Goal: Task Accomplishment & Management: Complete application form

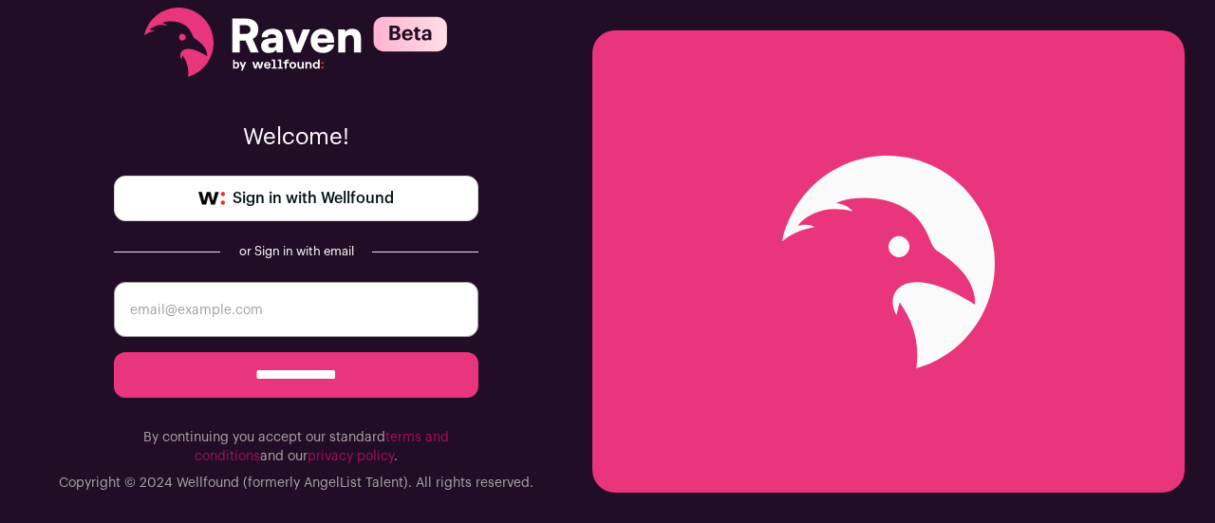
click at [367, 195] on span "Sign in with Wellfound" at bounding box center [313, 198] width 161 height 23
click at [256, 214] on link "Sign in with Wellfound" at bounding box center [296, 199] width 365 height 46
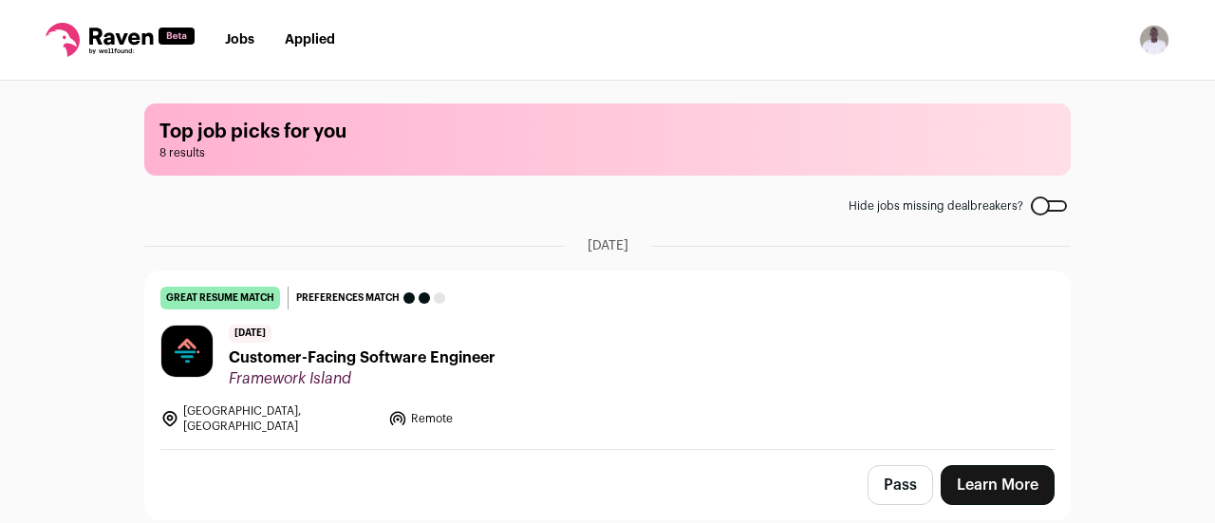
click at [346, 364] on span "Customer-Facing Software Engineer" at bounding box center [362, 358] width 267 height 23
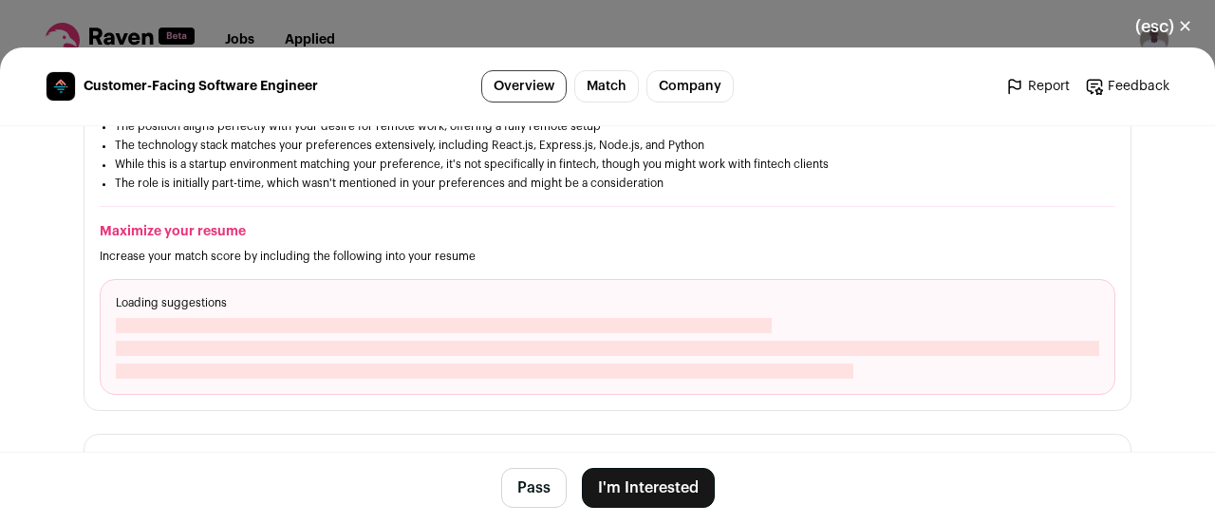
scroll to position [950, 0]
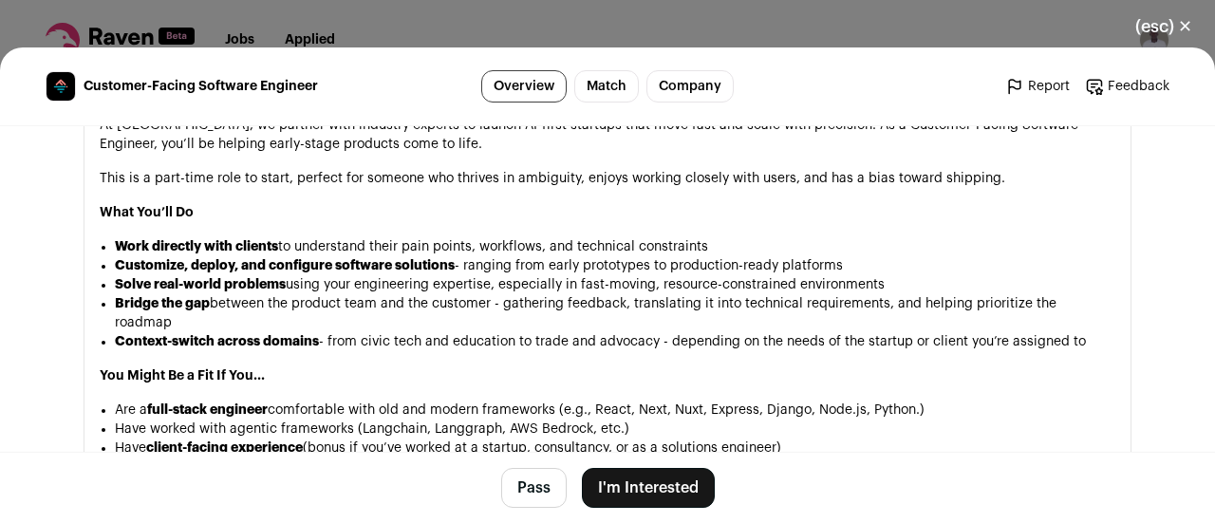
click at [596, 483] on button "I'm Interested" at bounding box center [648, 488] width 133 height 40
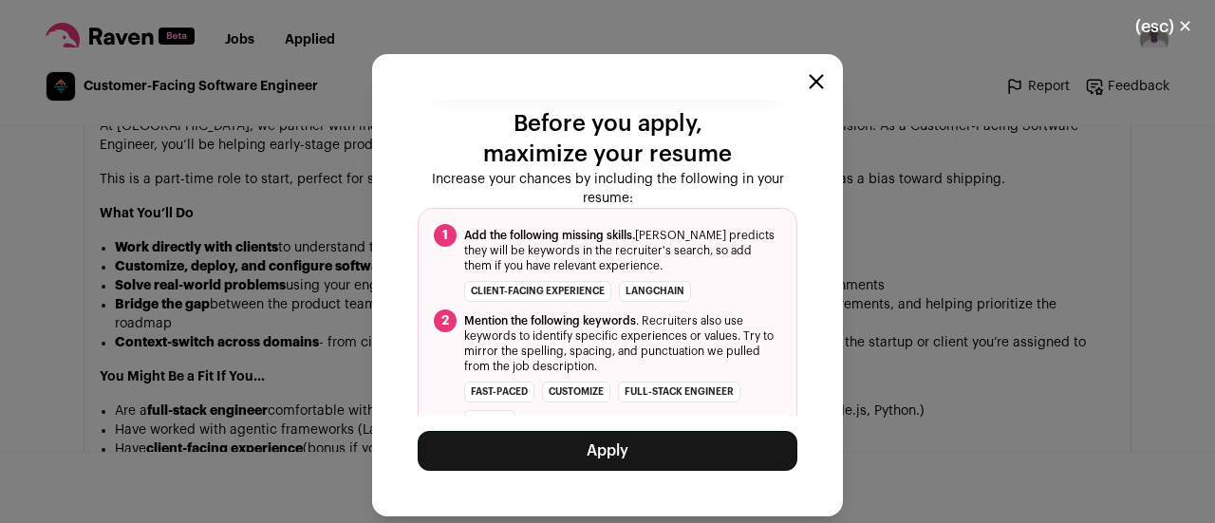
scroll to position [133, 0]
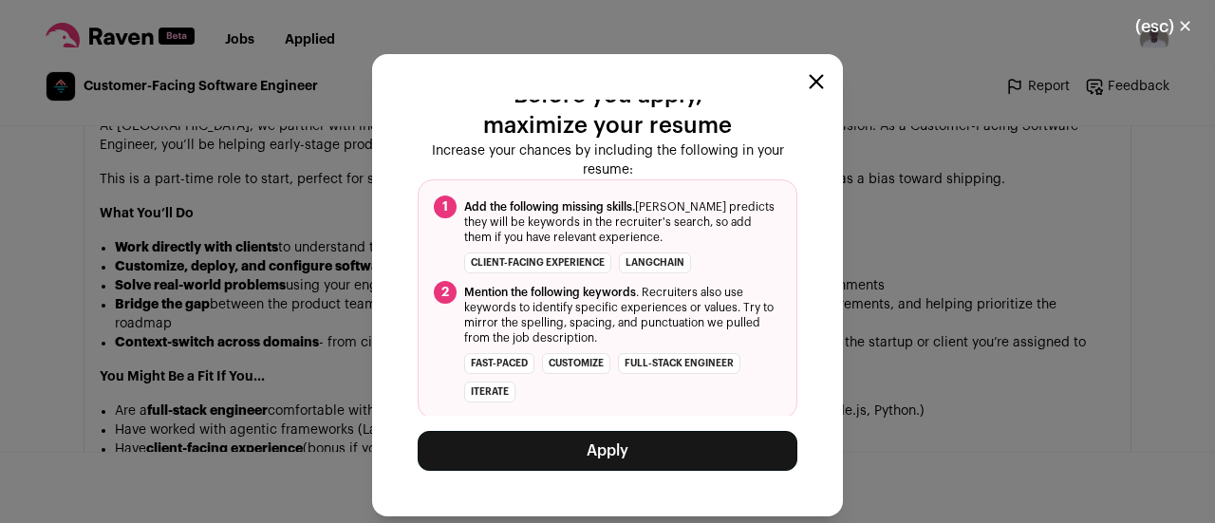
click at [610, 458] on button "Apply" at bounding box center [608, 451] width 380 height 40
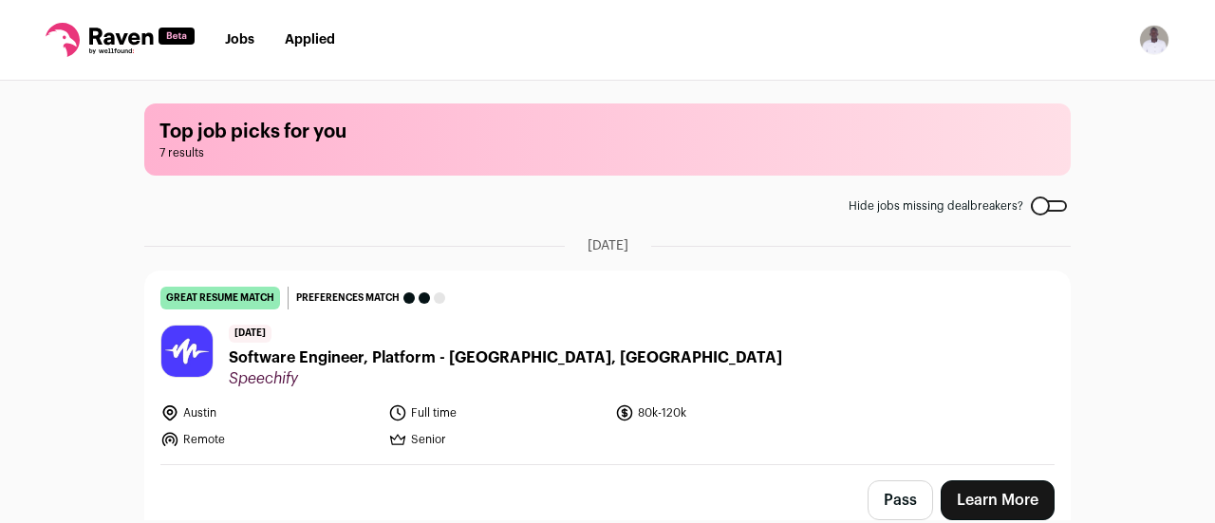
click at [396, 353] on span "Software Engineer, Platform - Austin, USA" at bounding box center [506, 358] width 554 height 23
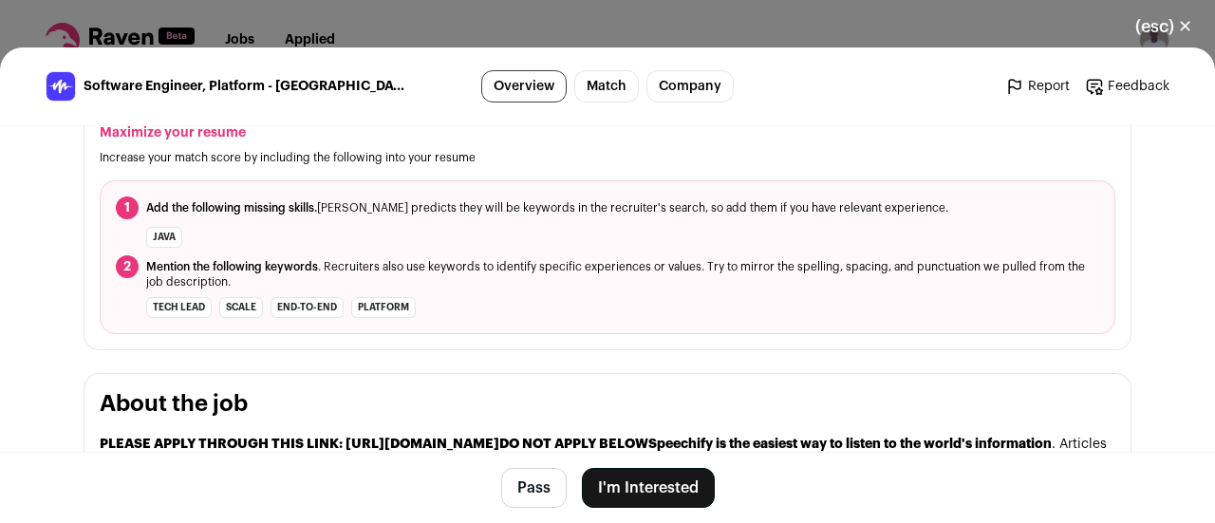
scroll to position [855, 0]
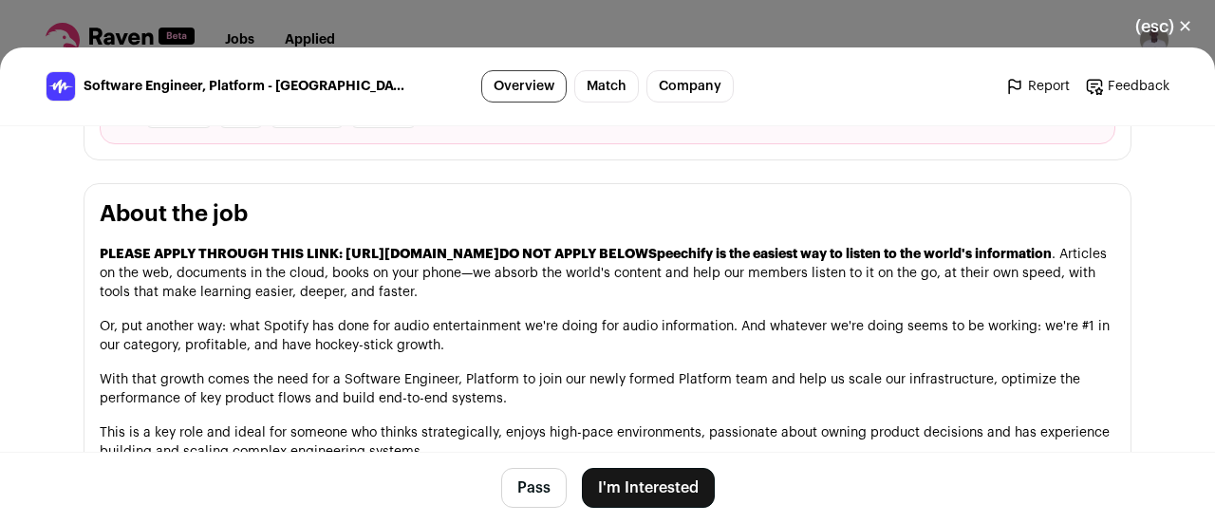
drag, startPoint x: 334, startPoint y: 252, endPoint x: 752, endPoint y: 253, distance: 417.8
click at [752, 253] on p "PLEASE APPLY THROUGH THIS LINK: https://job-boards.greenhouse.io/speechify/jobs…" at bounding box center [608, 273] width 1016 height 57
copy strong "https://job-boards.greenhouse.io/speechify/jobs/5533936004"
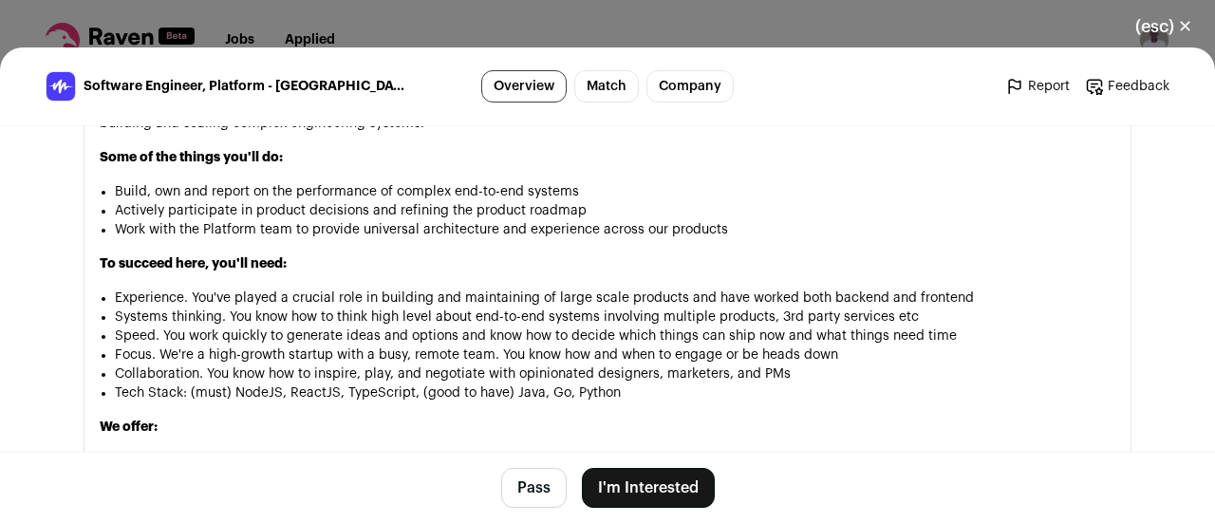
scroll to position [1234, 0]
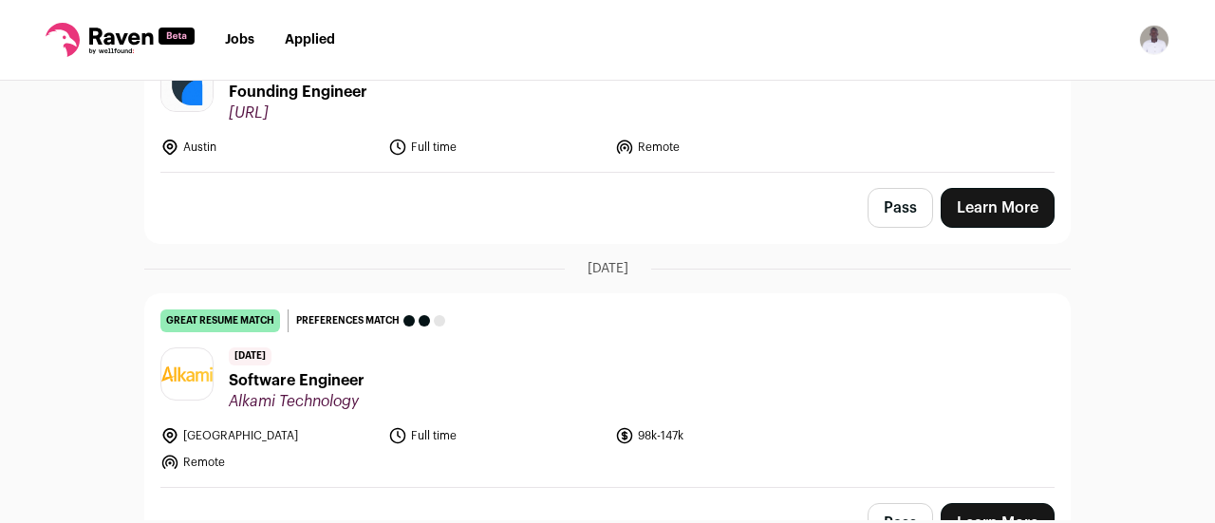
scroll to position [855, 0]
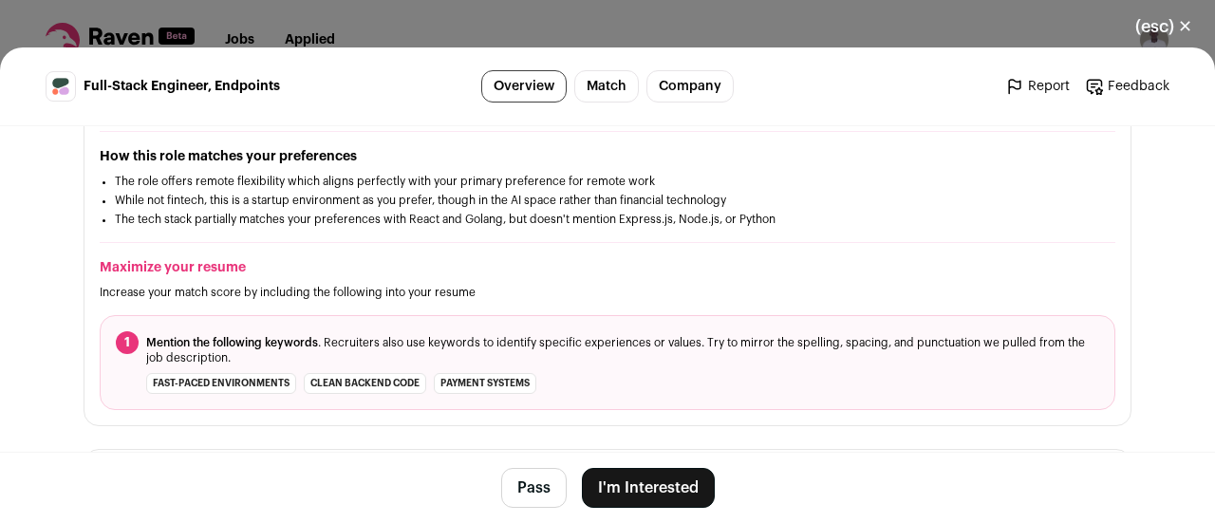
scroll to position [665, 0]
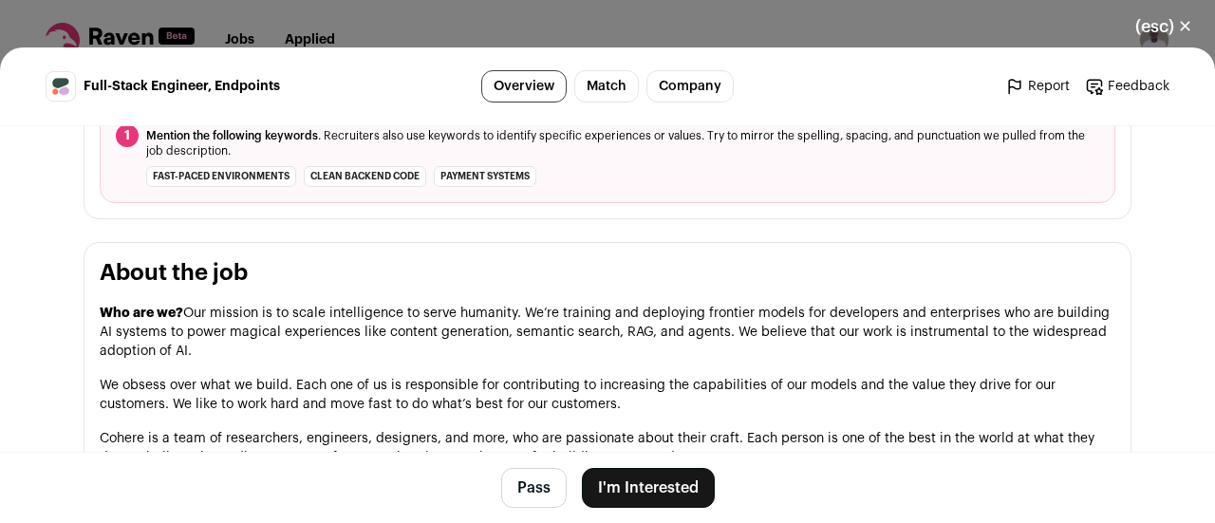
click at [610, 486] on button "I'm Interested" at bounding box center [648, 488] width 133 height 40
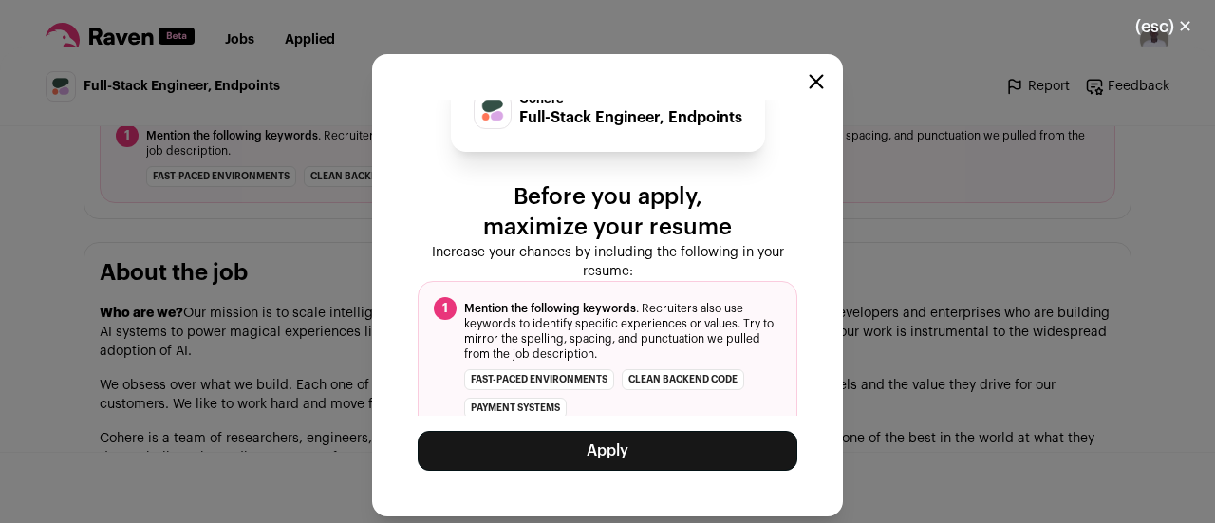
scroll to position [47, 0]
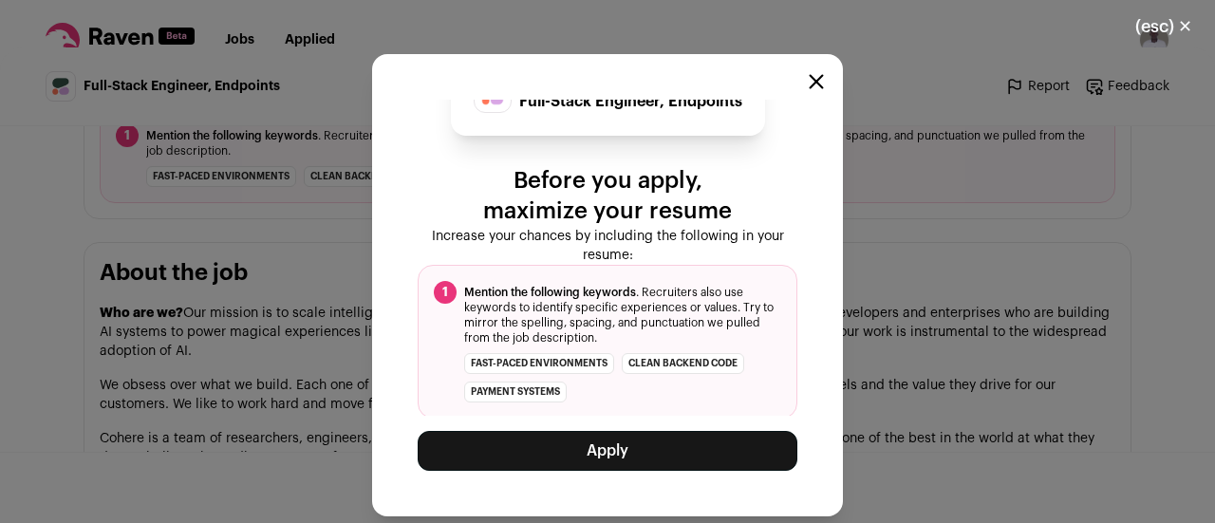
click at [631, 451] on button "Apply" at bounding box center [608, 451] width 380 height 40
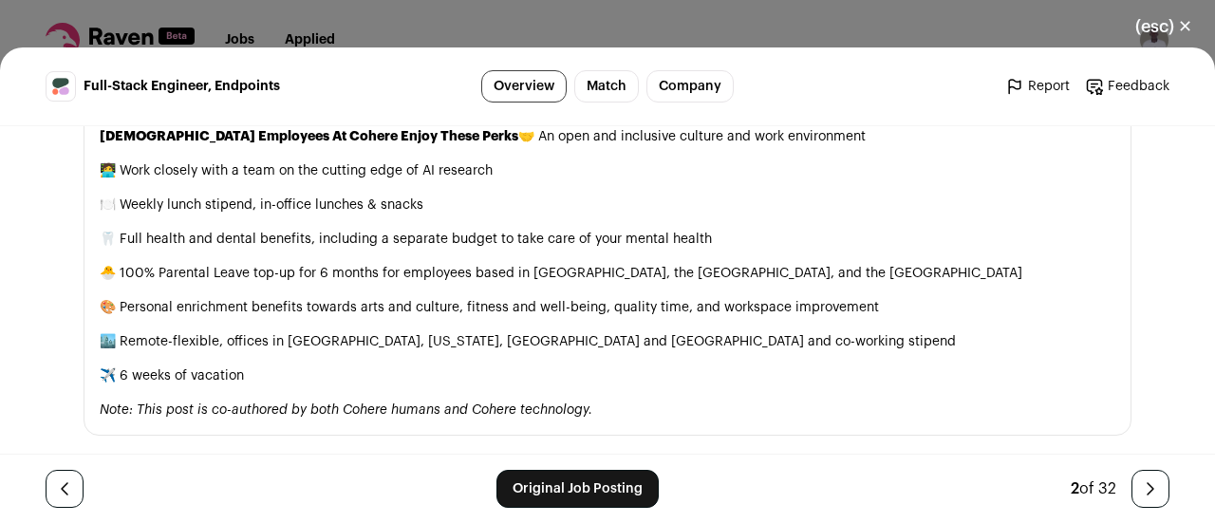
scroll to position [1536, 0]
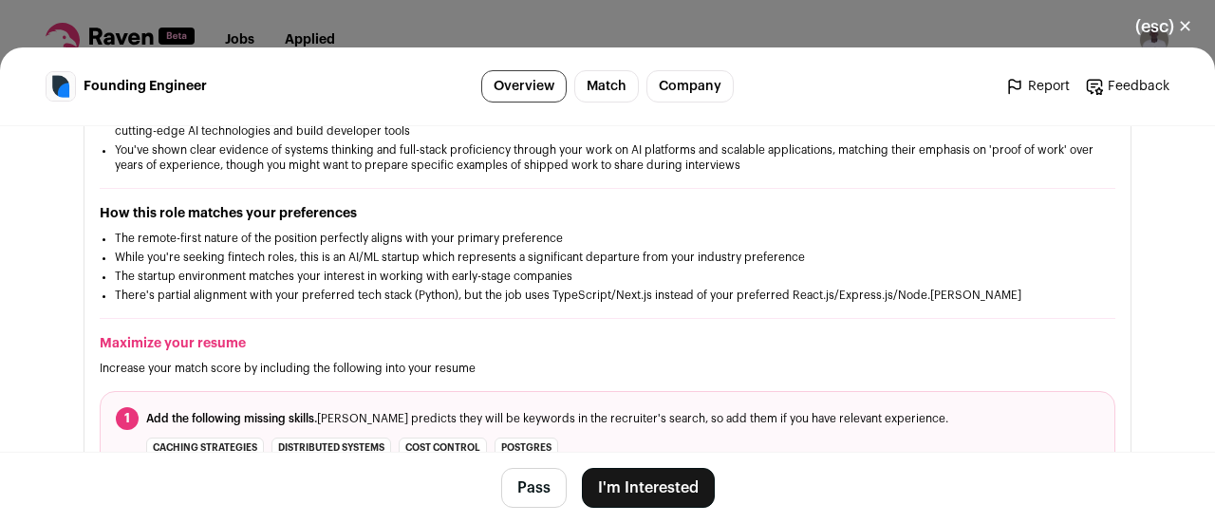
scroll to position [475, 0]
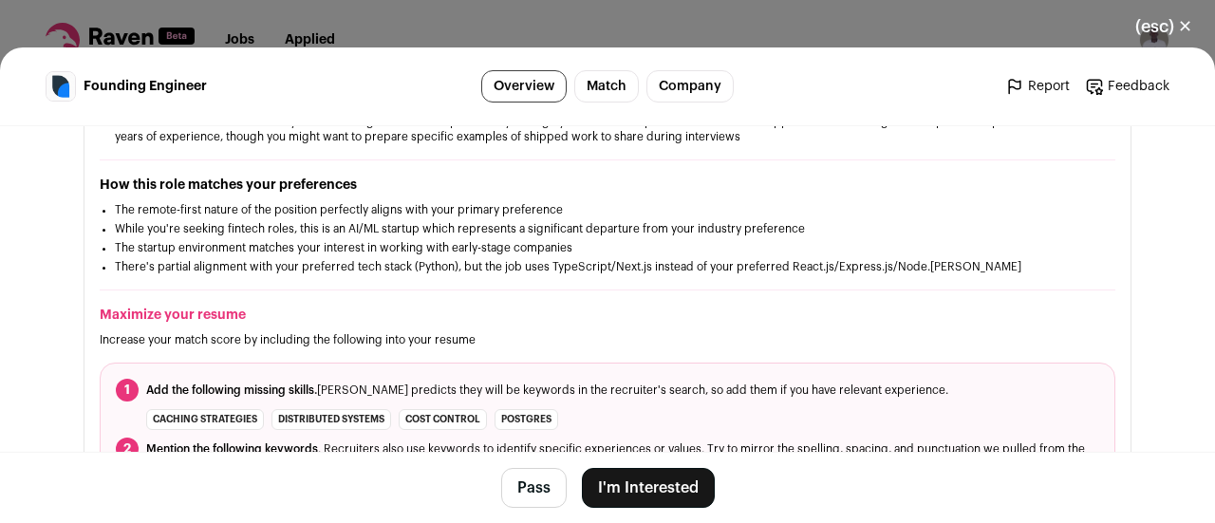
click at [660, 486] on button "I'm Interested" at bounding box center [648, 488] width 133 height 40
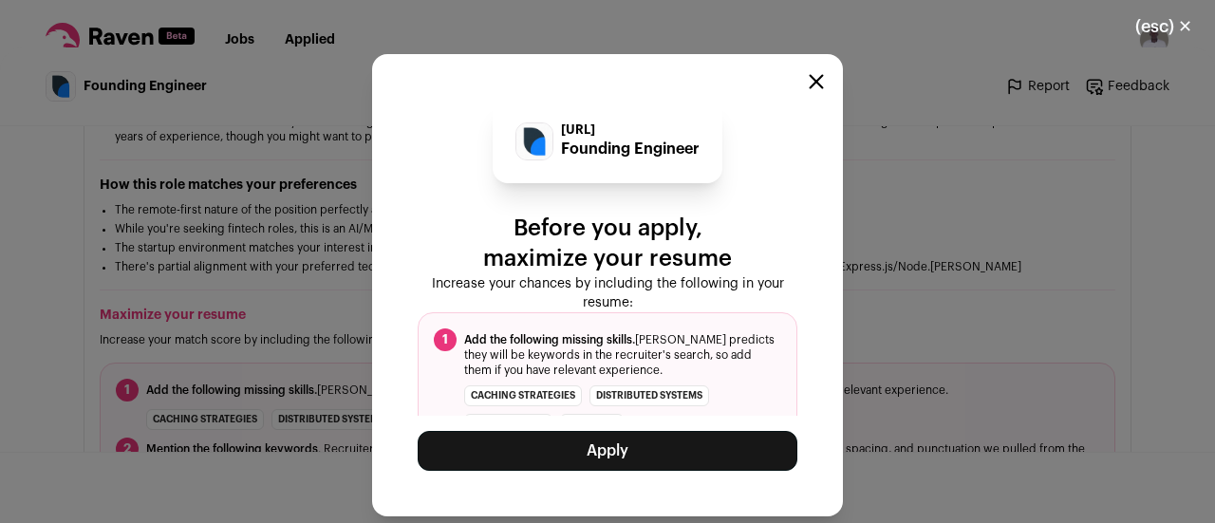
scroll to position [133, 0]
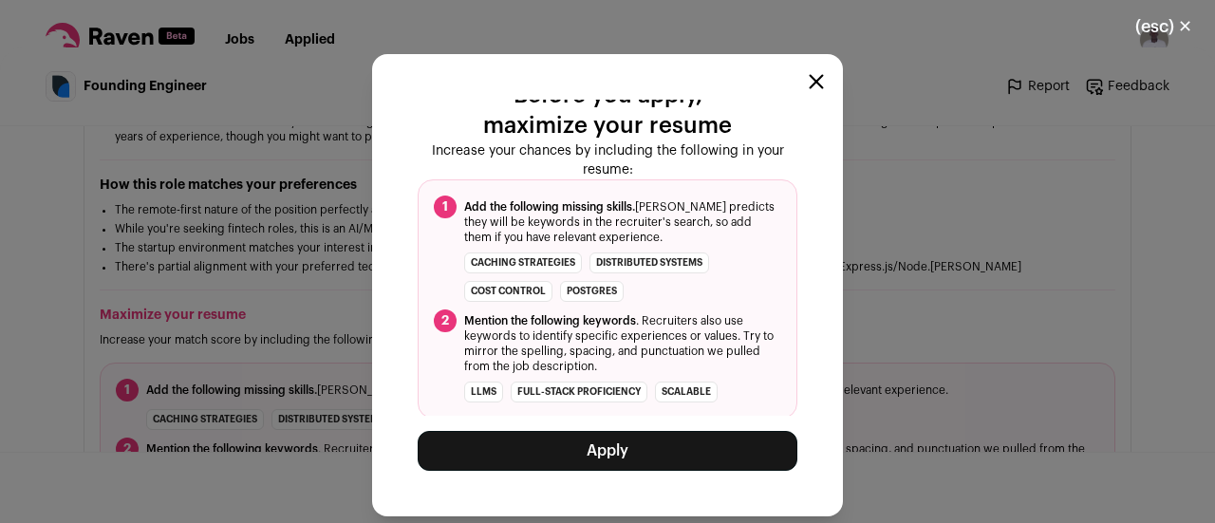
click at [585, 465] on button "Apply" at bounding box center [608, 451] width 380 height 40
